Goal: Task Accomplishment & Management: Use online tool/utility

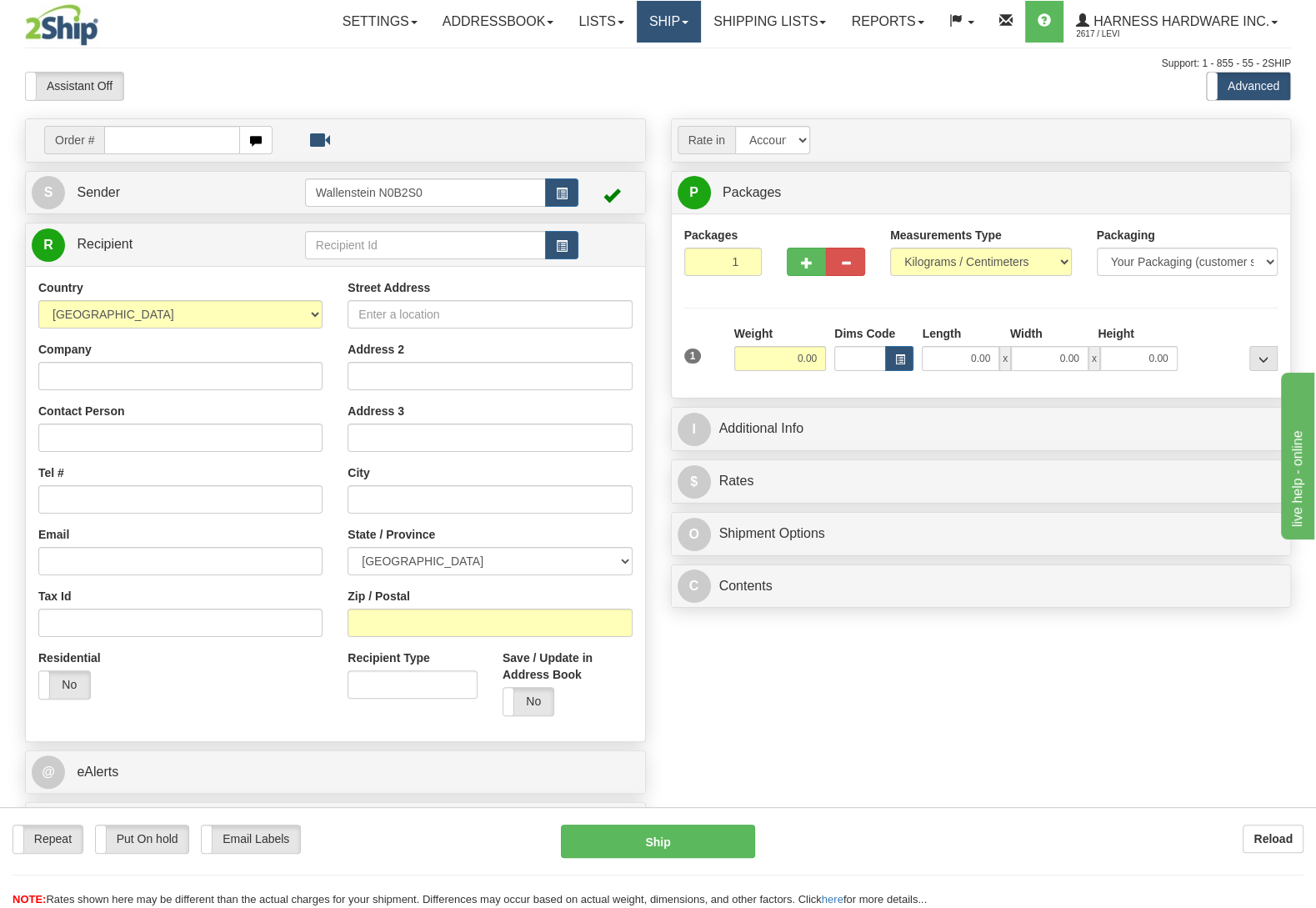
drag, startPoint x: 655, startPoint y: 24, endPoint x: 649, endPoint y: 42, distance: 19.0
click at [655, 23] on link "Ship" at bounding box center [669, 21] width 64 height 41
click at [637, 84] on span "OnHold / Order Queue" at bounding box center [625, 80] width 117 height 14
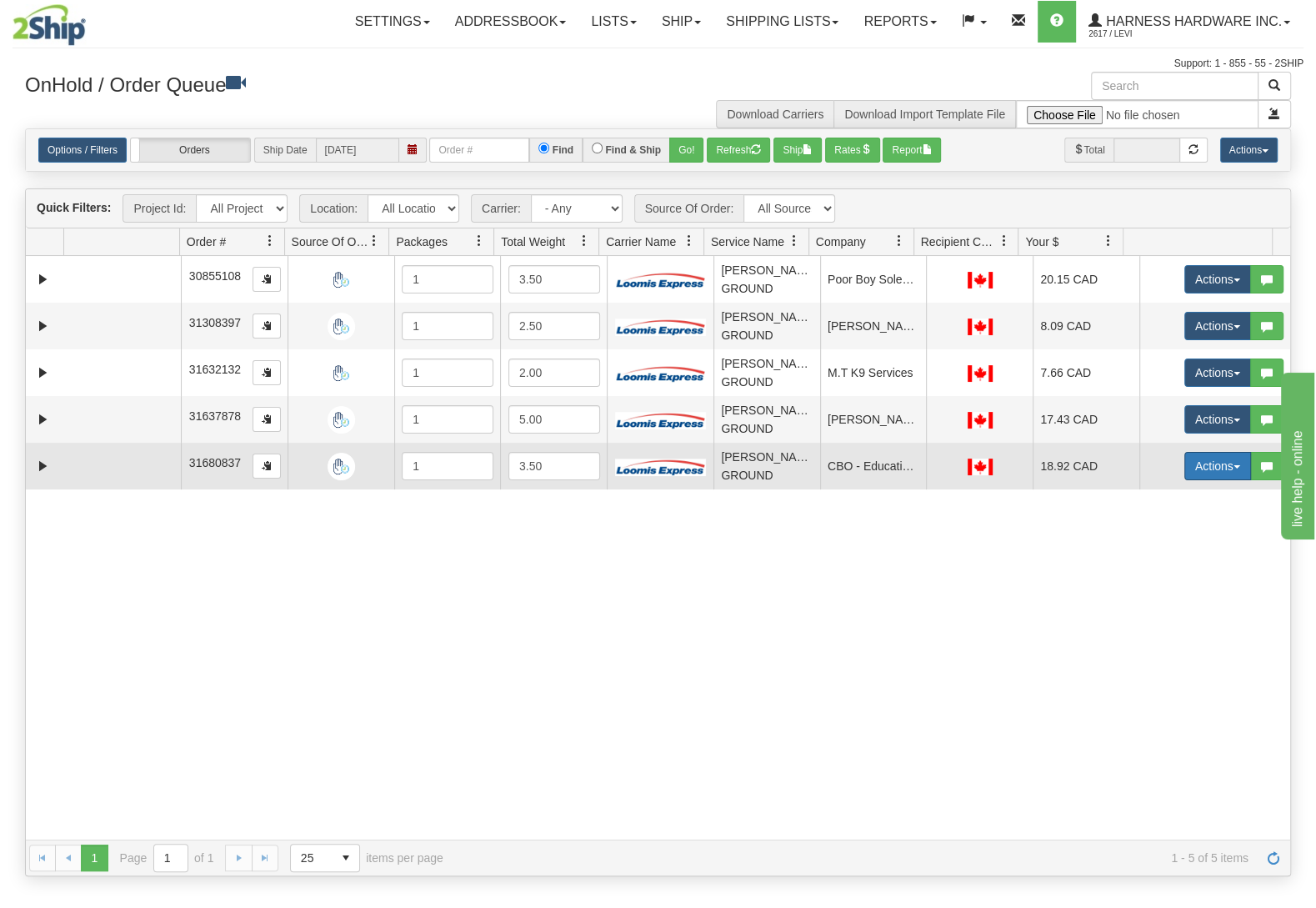
drag, startPoint x: 1174, startPoint y: 457, endPoint x: 1178, endPoint y: 479, distance: 22.4
click at [1185, 459] on button "Actions" at bounding box center [1218, 465] width 67 height 28
click at [1162, 570] on link "Ship" at bounding box center [1183, 563] width 133 height 22
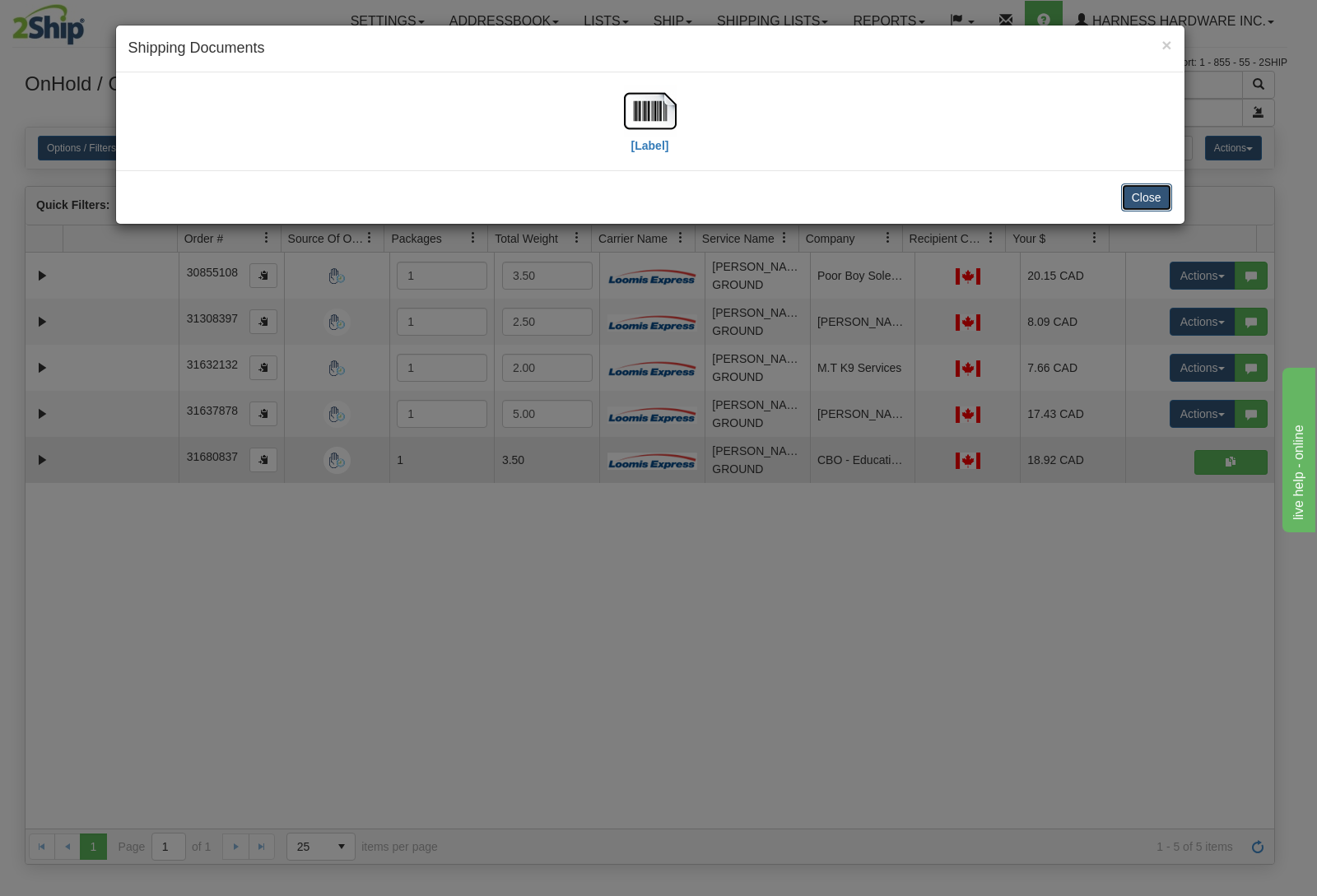
click at [1152, 202] on button "Close" at bounding box center [1147, 198] width 51 height 28
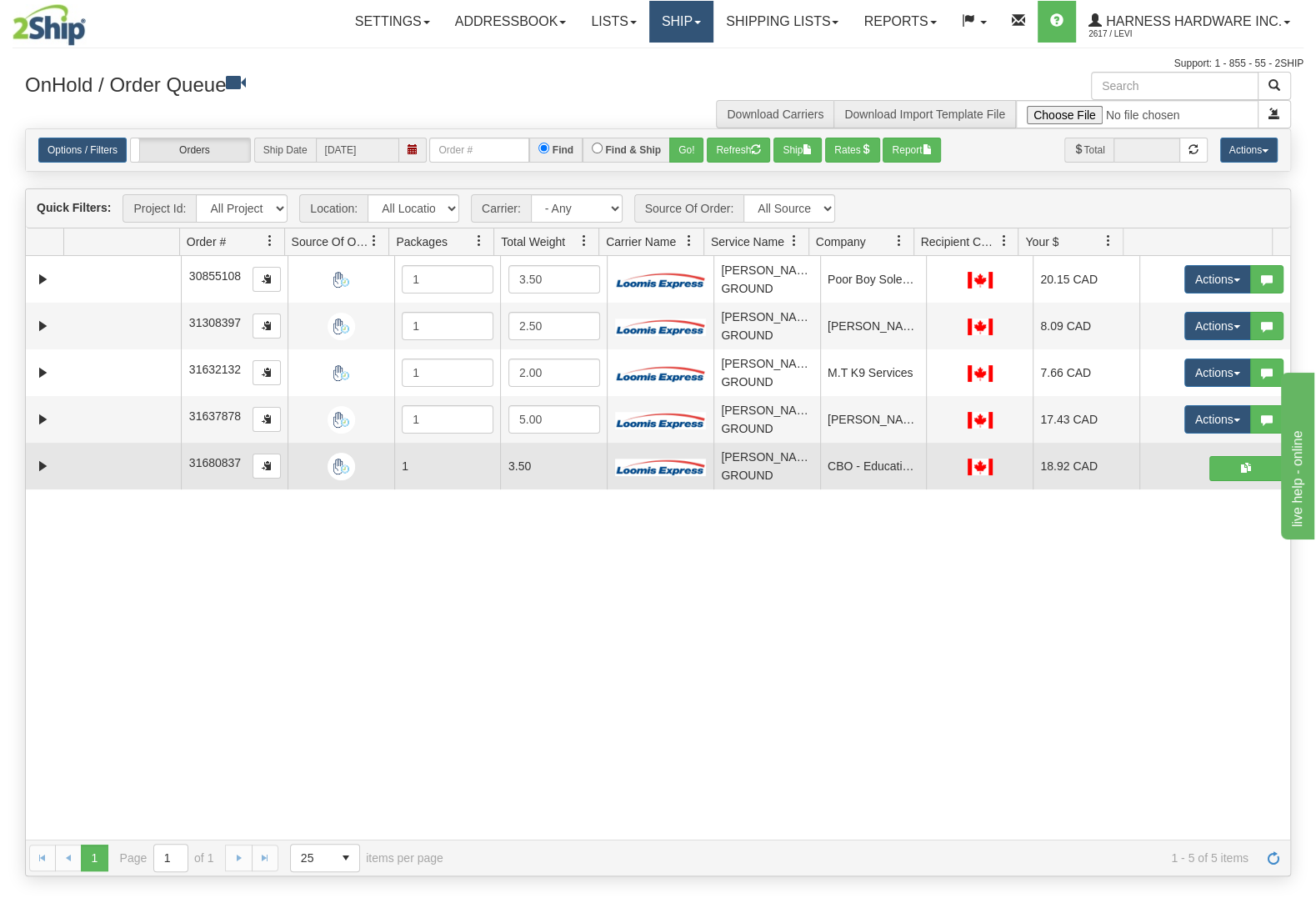
click at [669, 33] on link "Ship" at bounding box center [681, 21] width 64 height 41
click at [654, 62] on link "Ship Screen" at bounding box center [637, 59] width 151 height 22
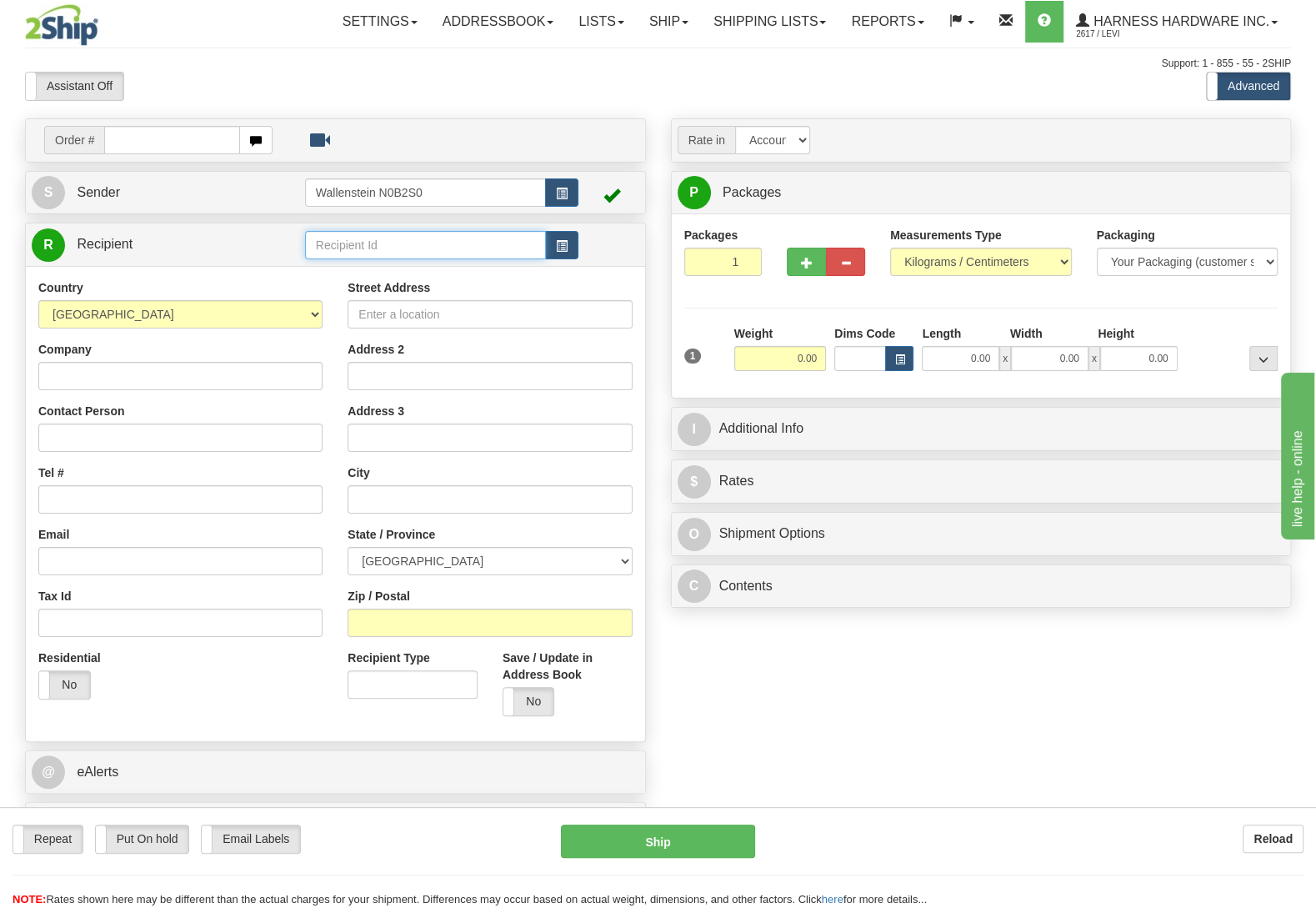
click at [469, 247] on input "text" at bounding box center [425, 245] width 240 height 28
type input "lamc"
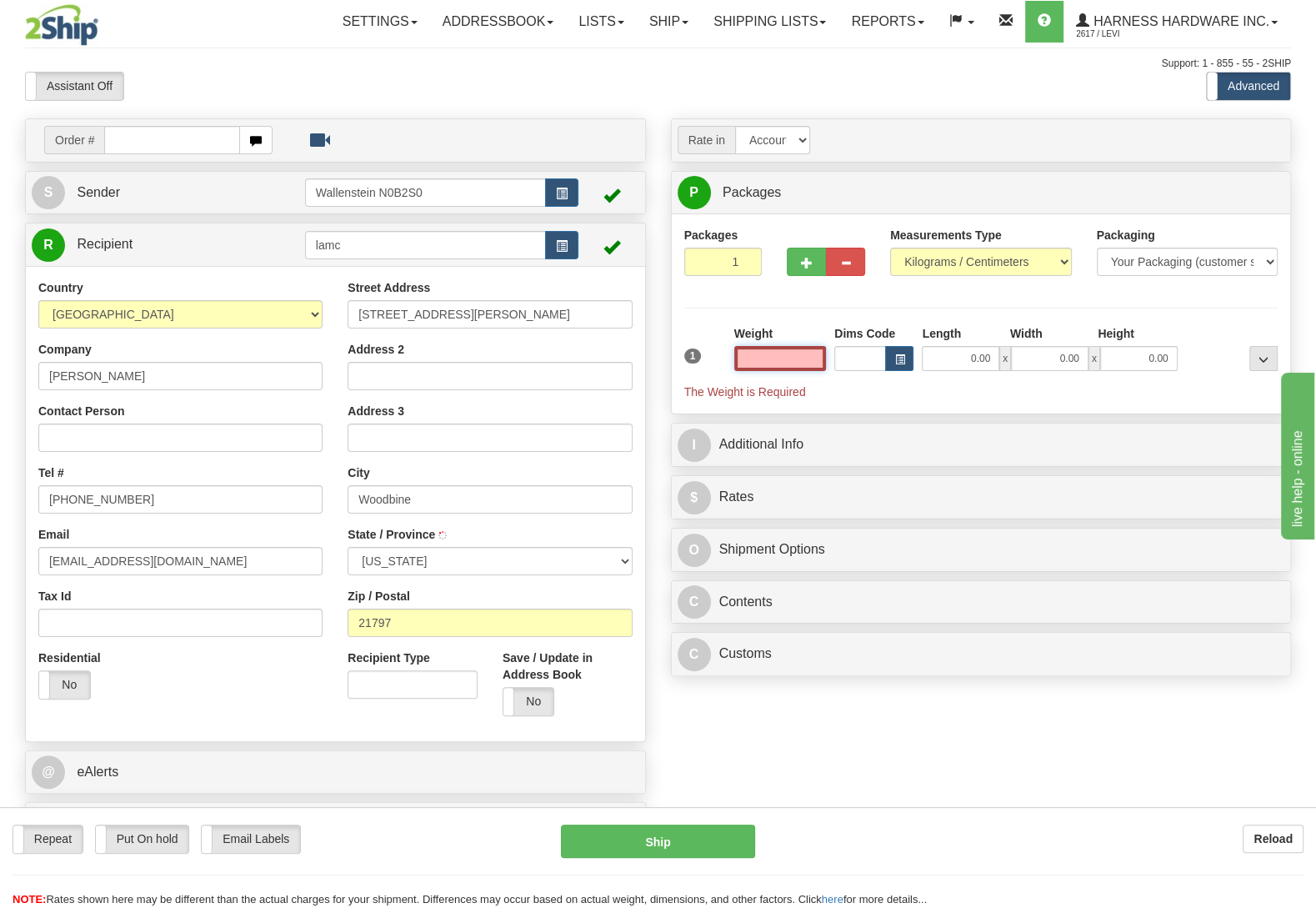
type input "WOODBINE"
type input "0.00"
click at [787, 375] on div "Weight 0.00" at bounding box center [780, 354] width 100 height 59
click at [784, 368] on input "0.00" at bounding box center [780, 358] width 92 height 25
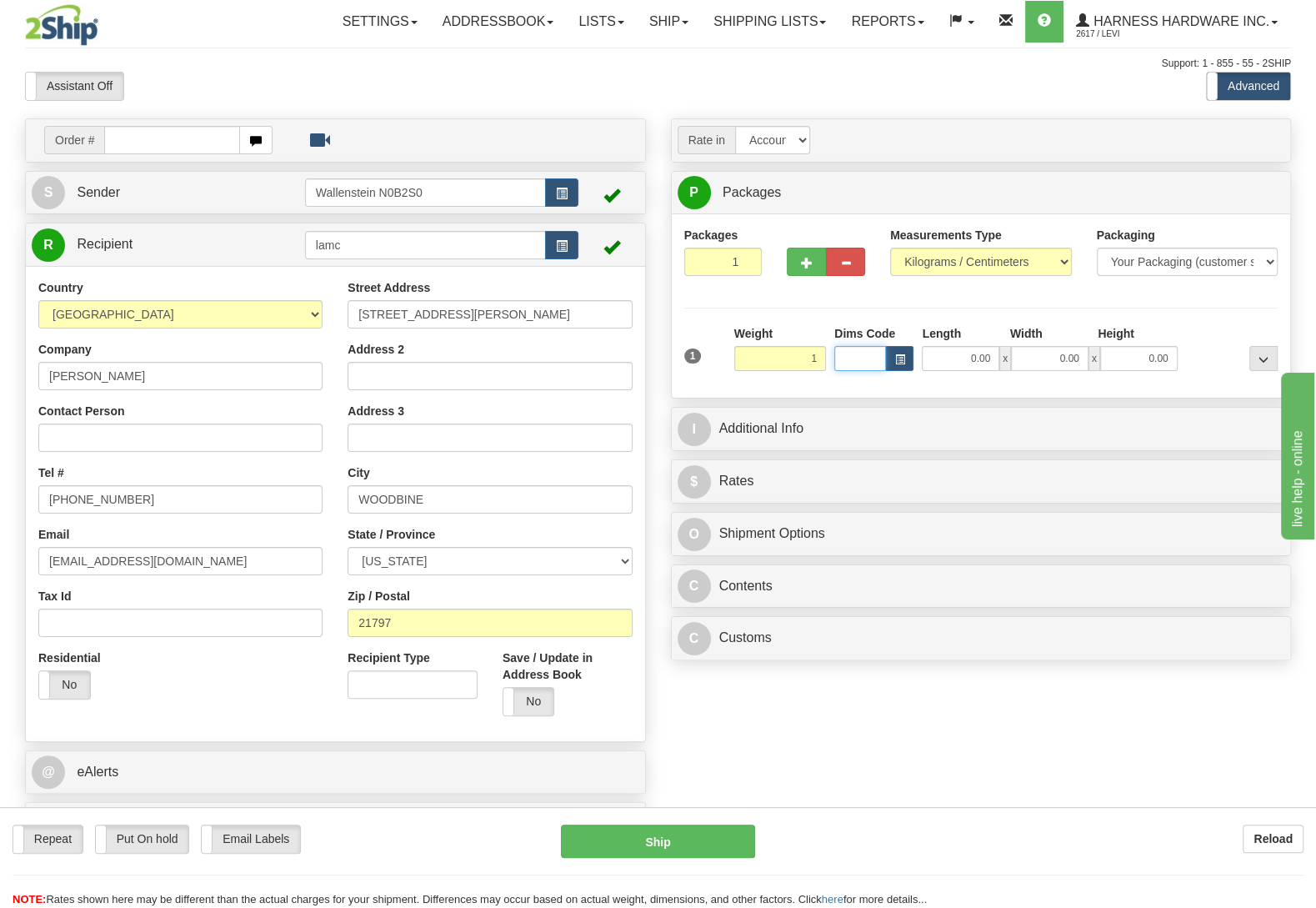
type input "1.00"
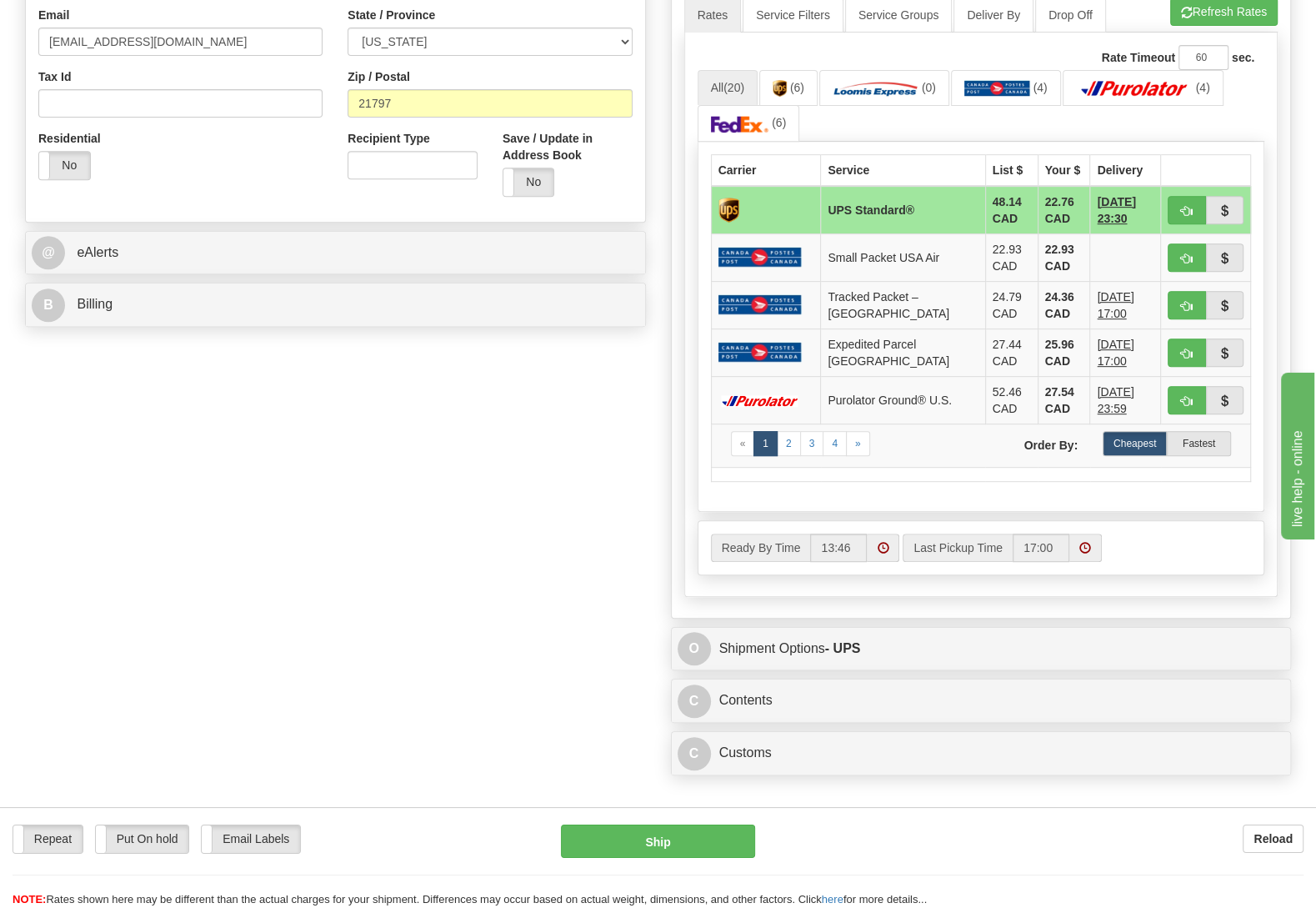
scroll to position [525, 0]
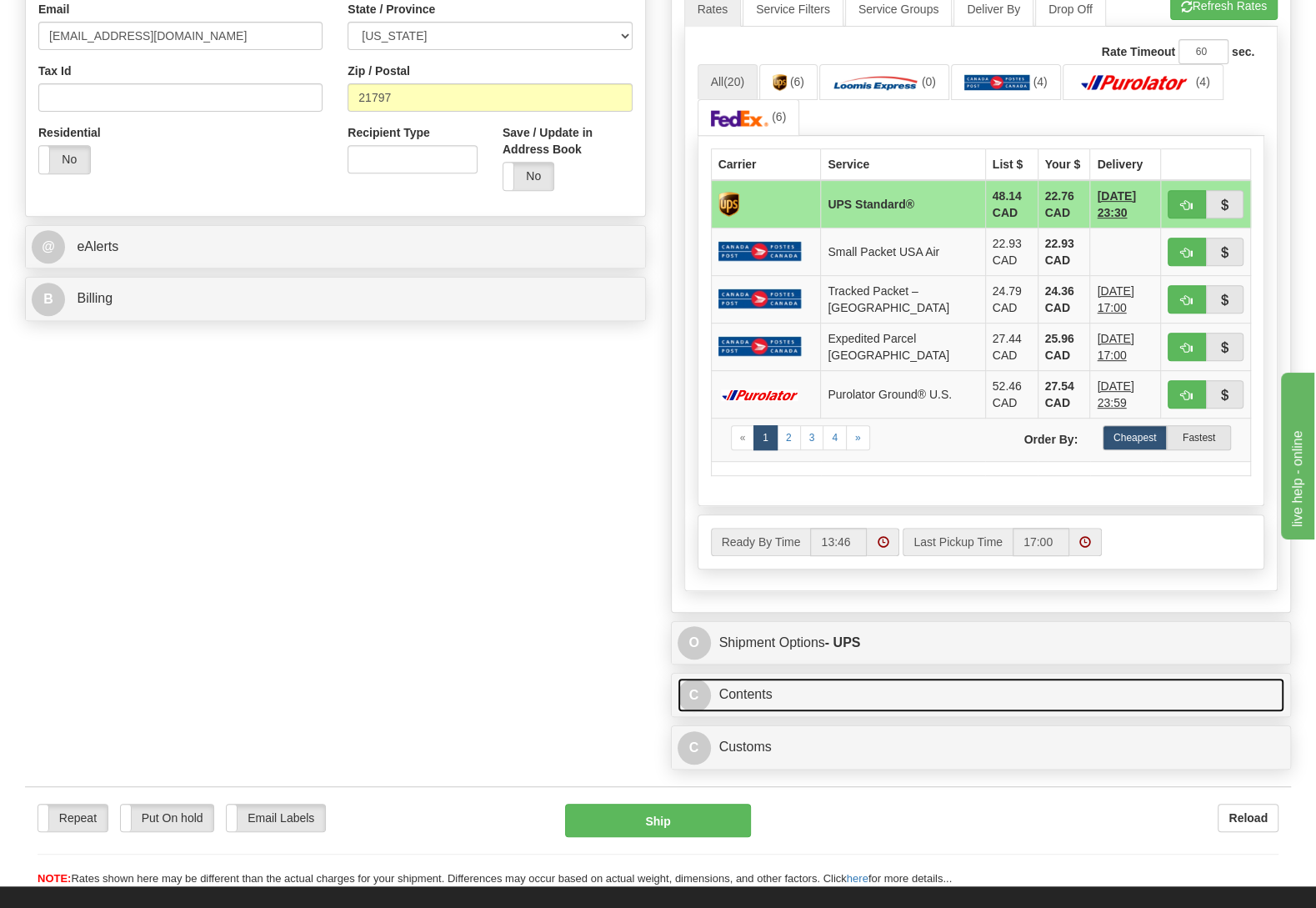
click at [754, 709] on link "C Contents" at bounding box center [981, 694] width 608 height 34
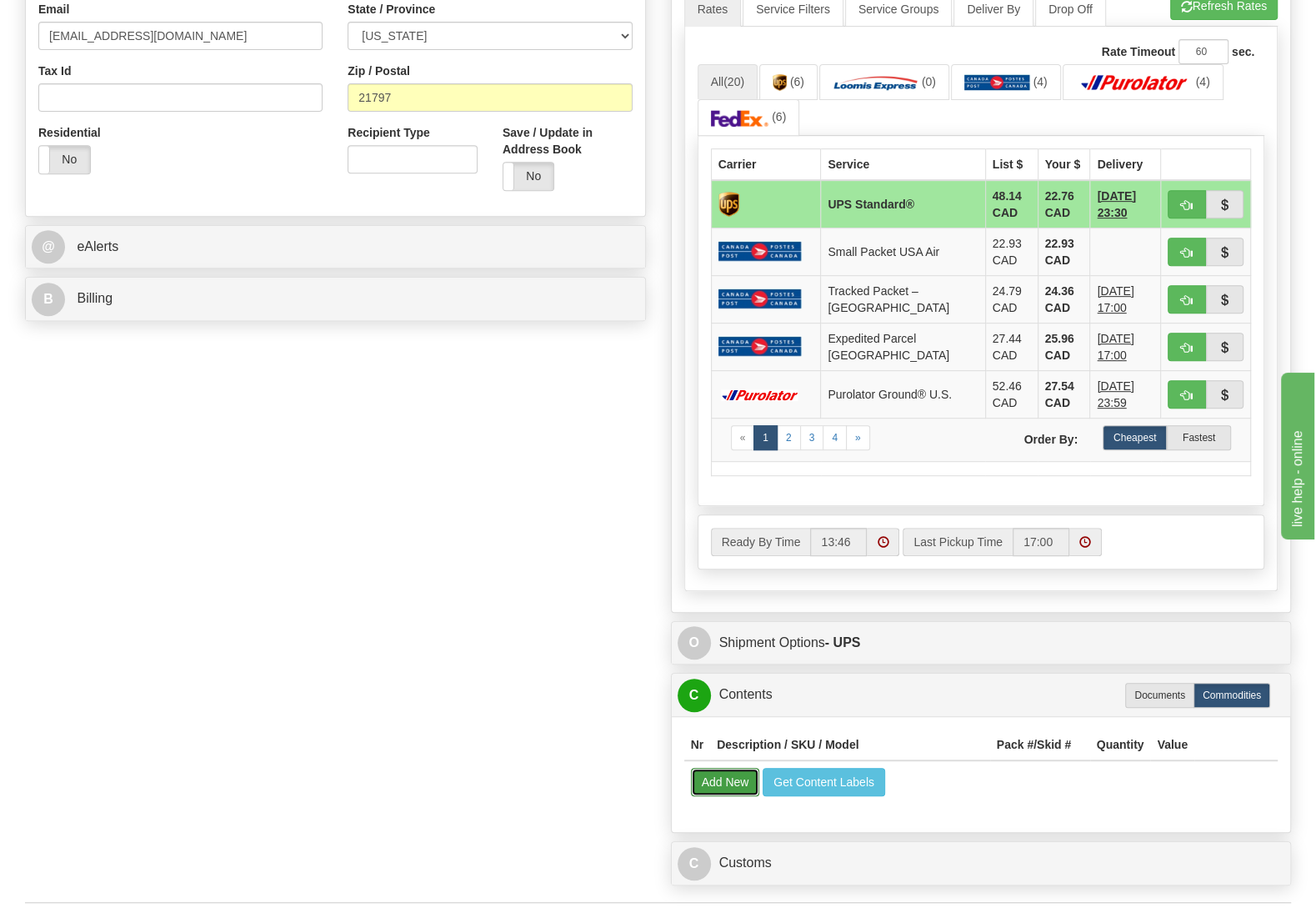
click at [711, 795] on button "Add New" at bounding box center [725, 781] width 69 height 28
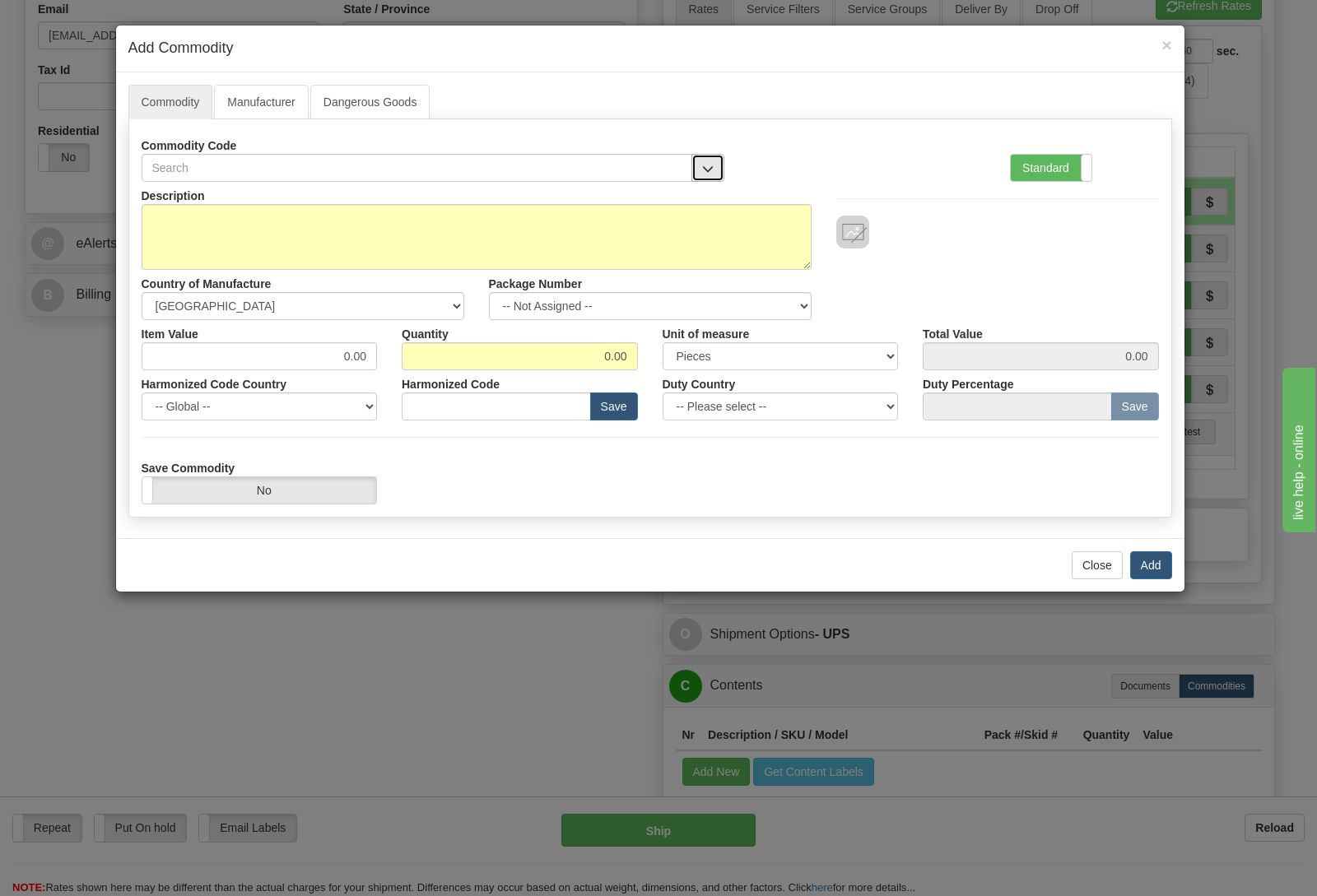
click at [699, 168] on button "button" at bounding box center [708, 168] width 33 height 28
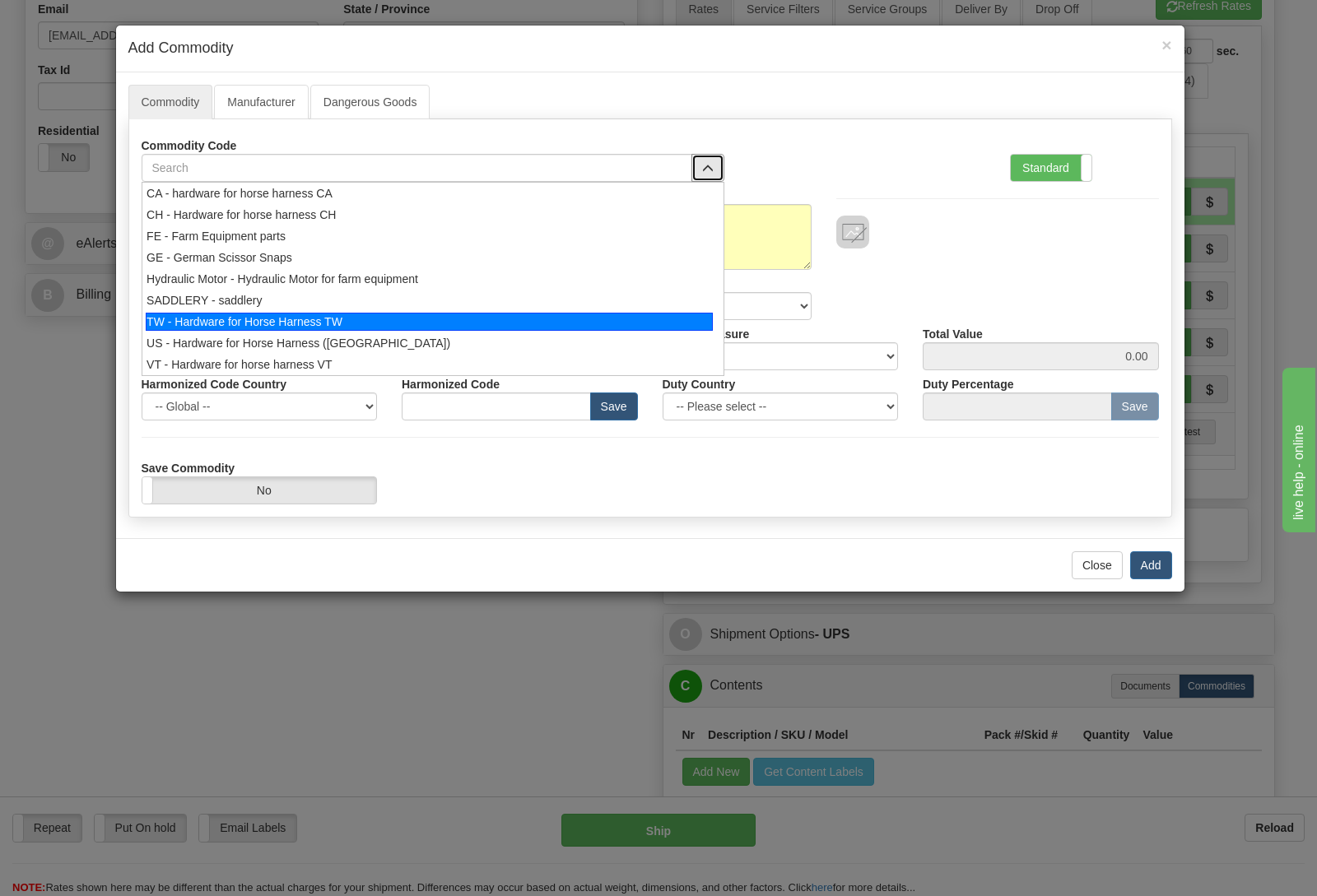
click at [428, 320] on div "TW - Hardware for Horse Harness TW" at bounding box center [430, 322] width 567 height 18
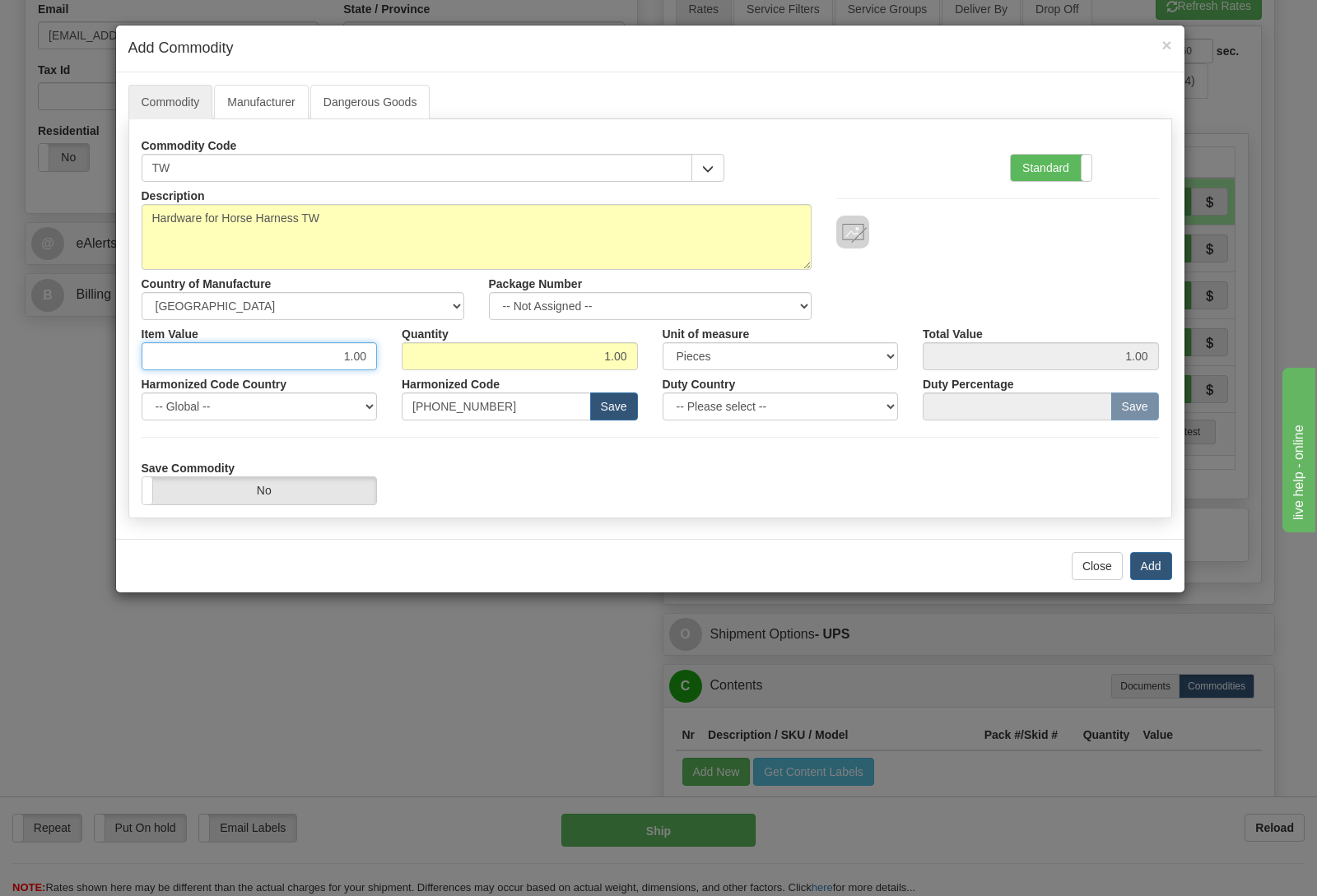
drag, startPoint x: 348, startPoint y: 364, endPoint x: 468, endPoint y: 361, distance: 120.0
click at [378, 361] on input "1.00" at bounding box center [259, 356] width 237 height 28
type input "15.50"
click at [1152, 564] on button "Add" at bounding box center [1151, 565] width 42 height 28
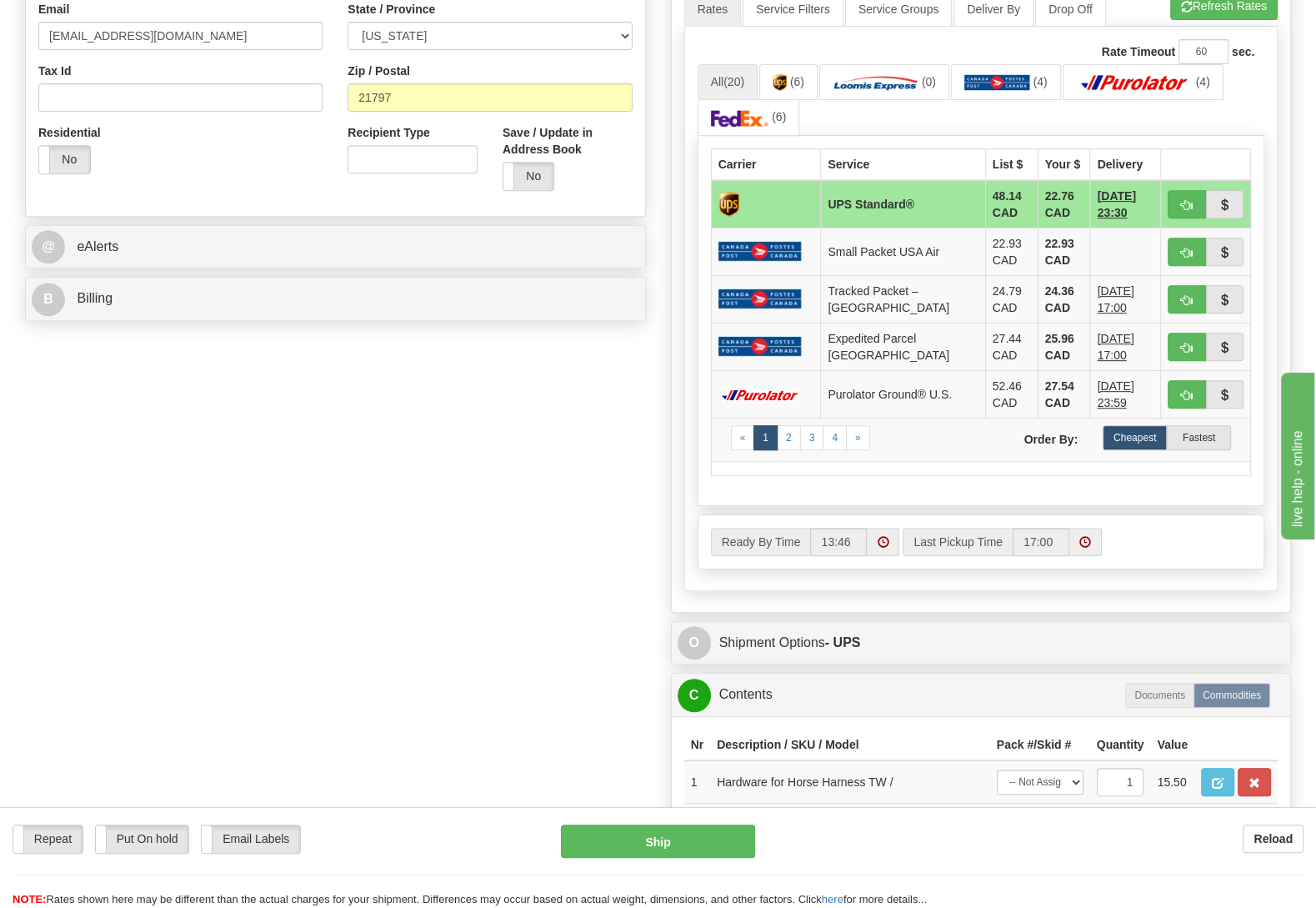
click at [395, 521] on div "Order # S Sender" at bounding box center [658, 264] width 1291 height 1343
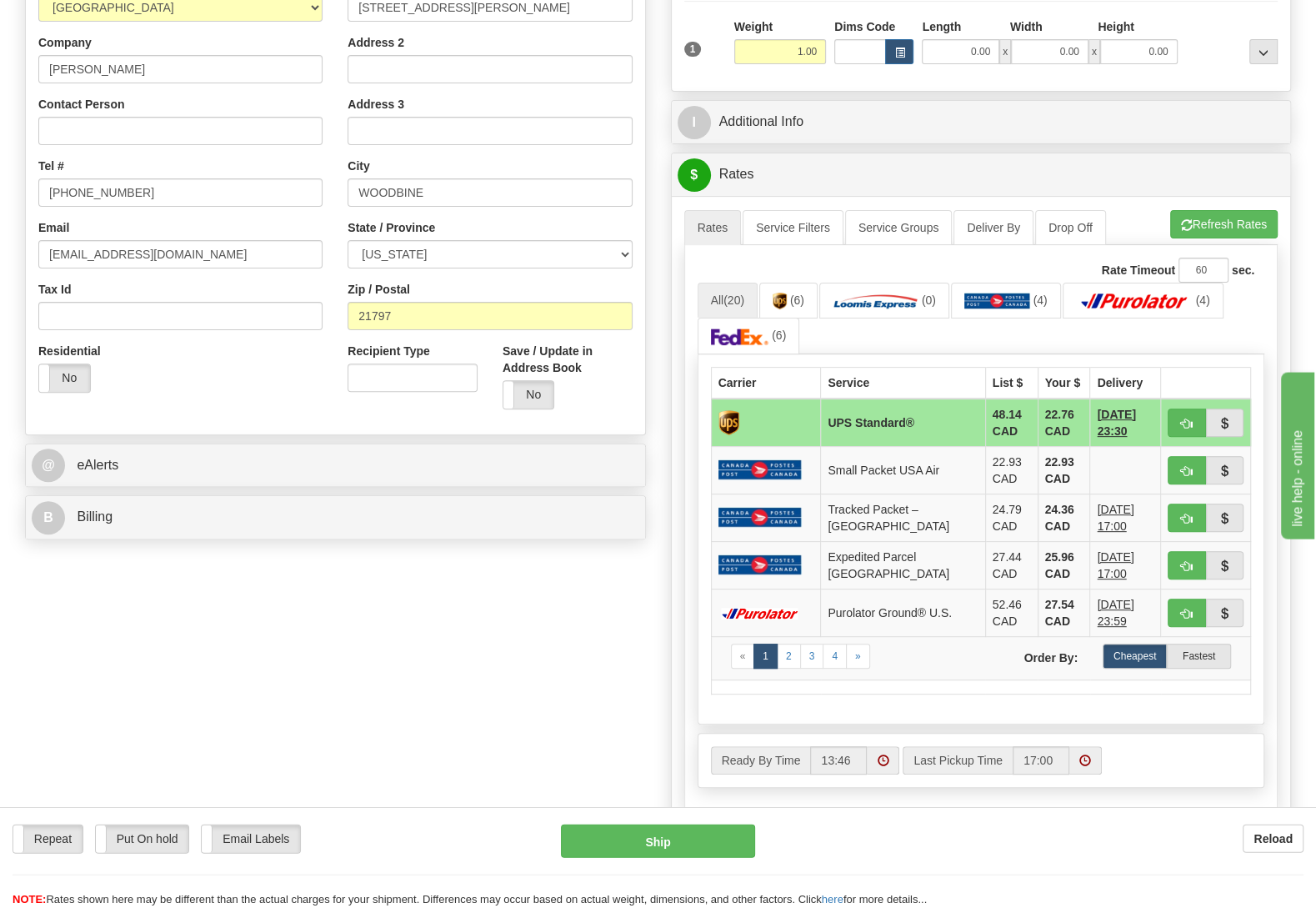
scroll to position [175, 0]
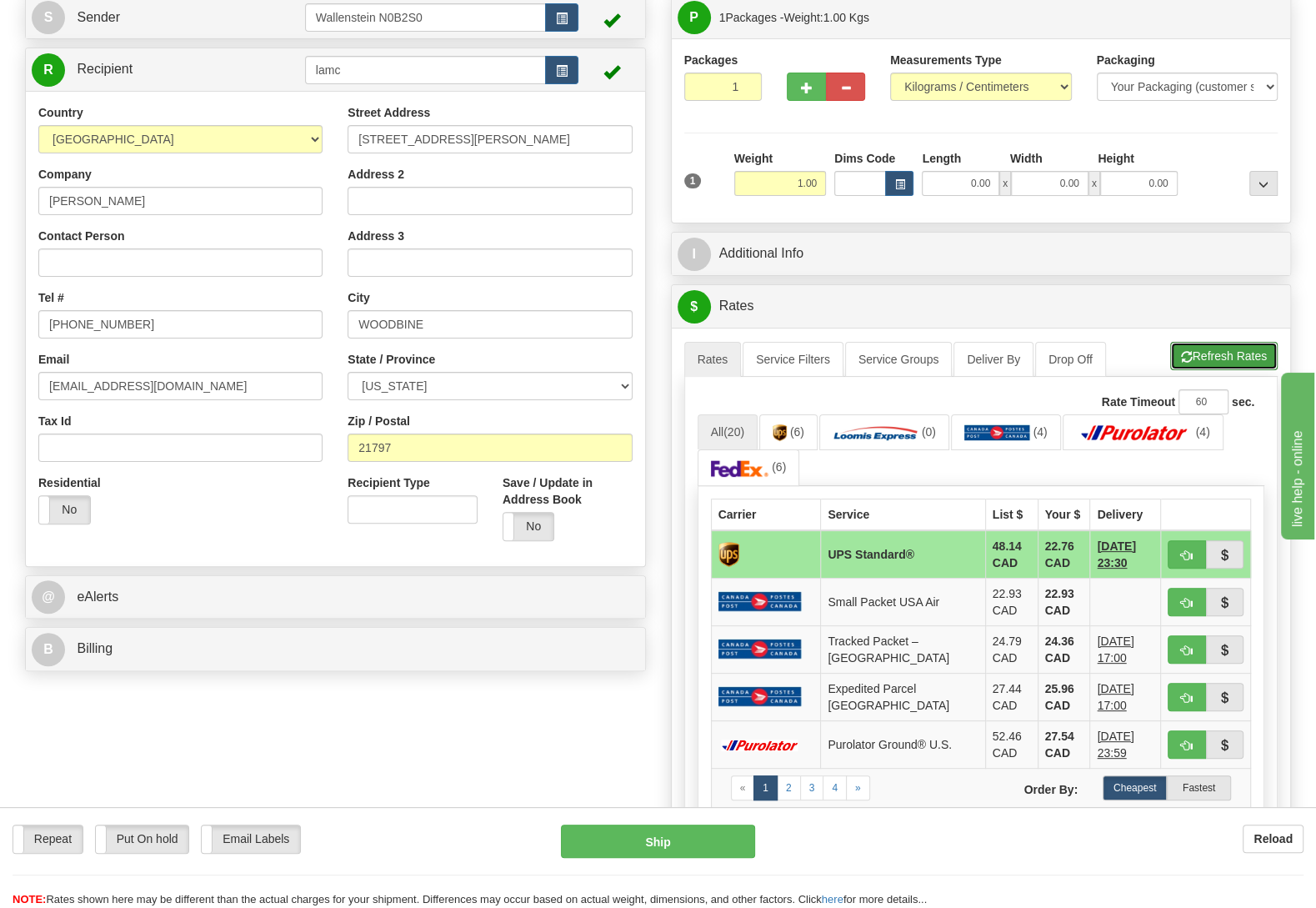
click at [1212, 363] on button "Refresh Rates" at bounding box center [1223, 355] width 107 height 28
click at [1177, 555] on button "button" at bounding box center [1187, 555] width 39 height 28
type input "11"
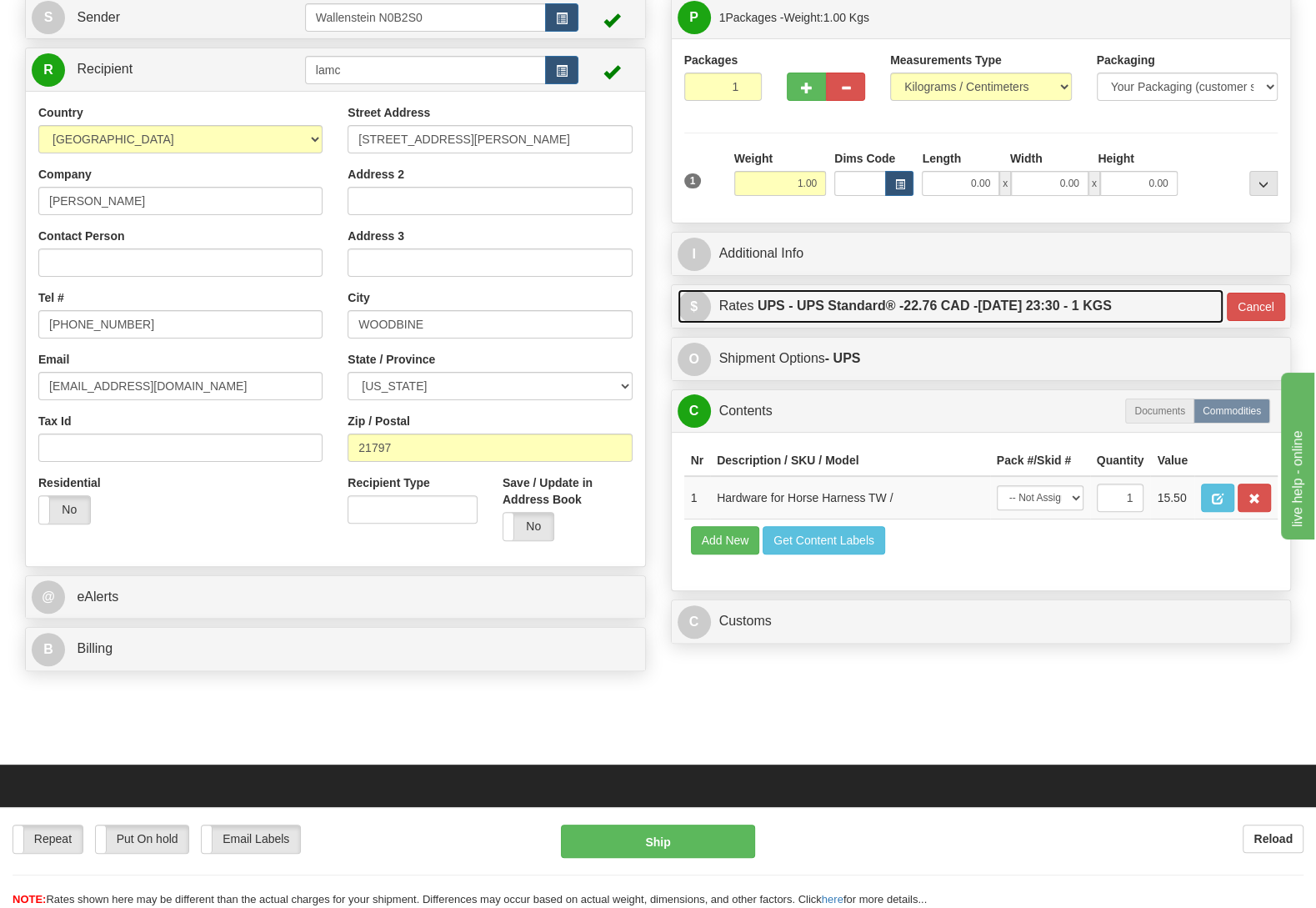
click at [809, 313] on label "UPS - UPS Standard® - 22.76 CAD - 10/02/2025 23:30 - 1 KGS" at bounding box center [935, 306] width 354 height 33
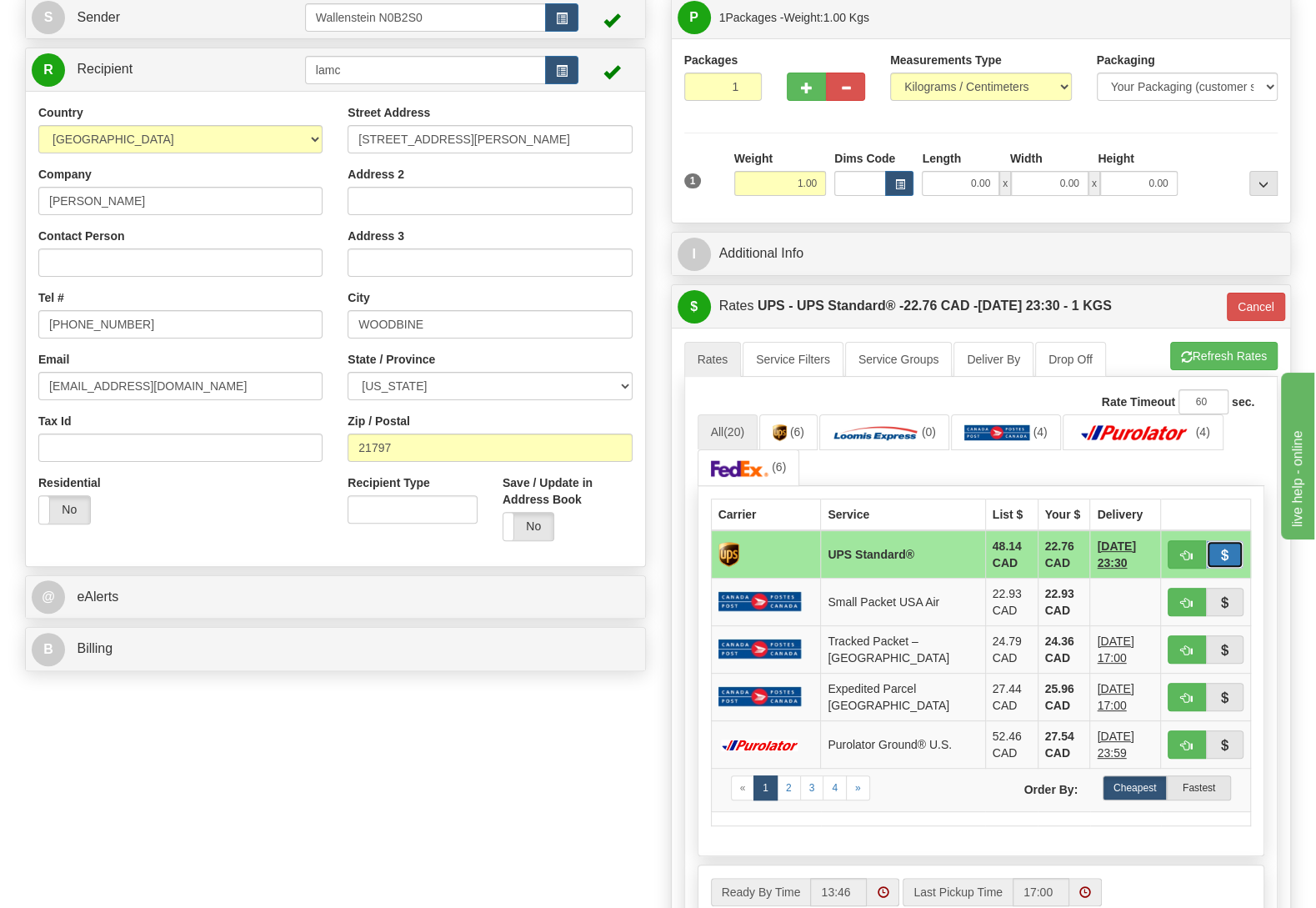
click at [1225, 555] on span "button" at bounding box center [1224, 555] width 12 height 11
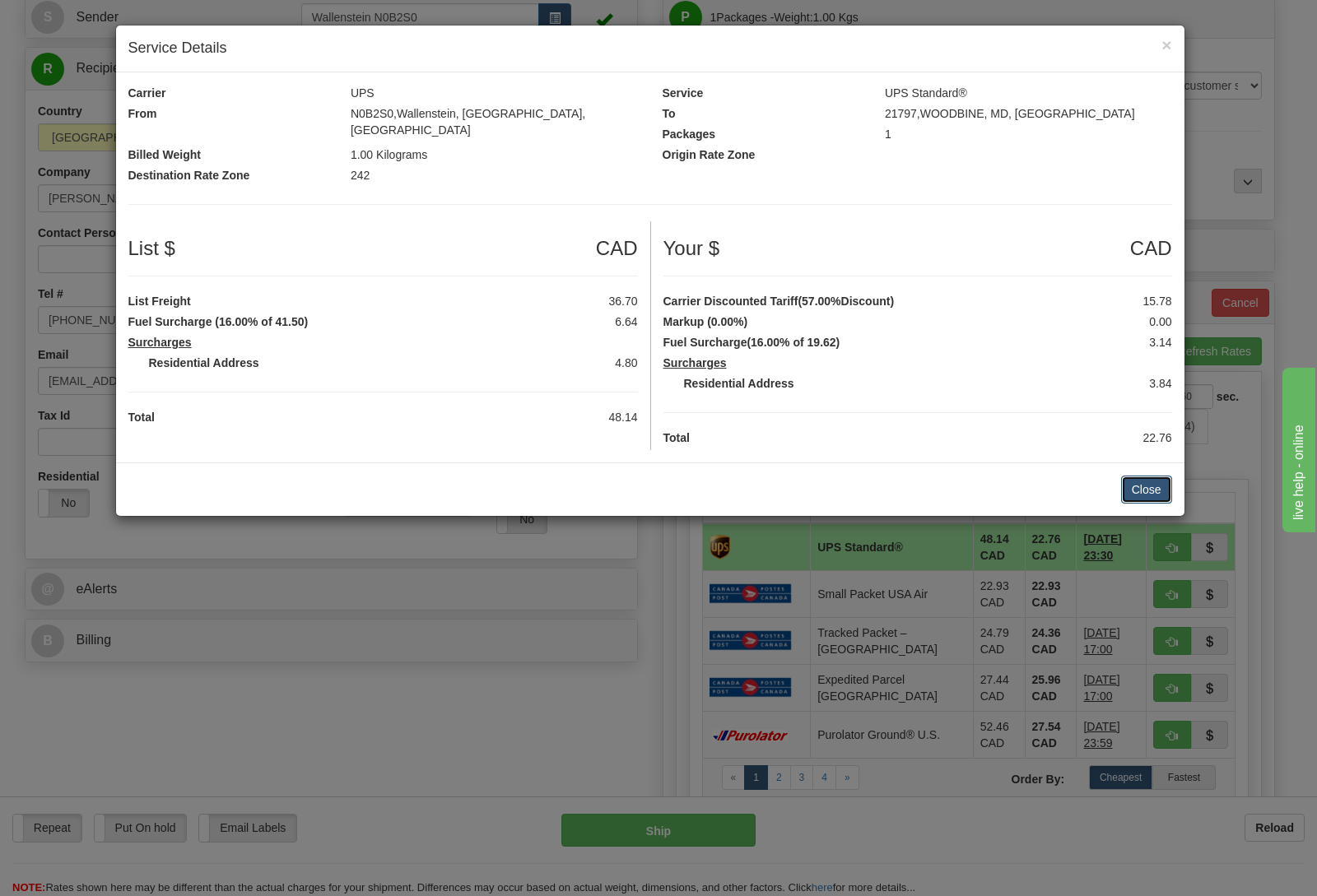
click at [1156, 476] on button "Close" at bounding box center [1147, 489] width 51 height 28
